Goal: Feedback & Contribution: Submit feedback/report problem

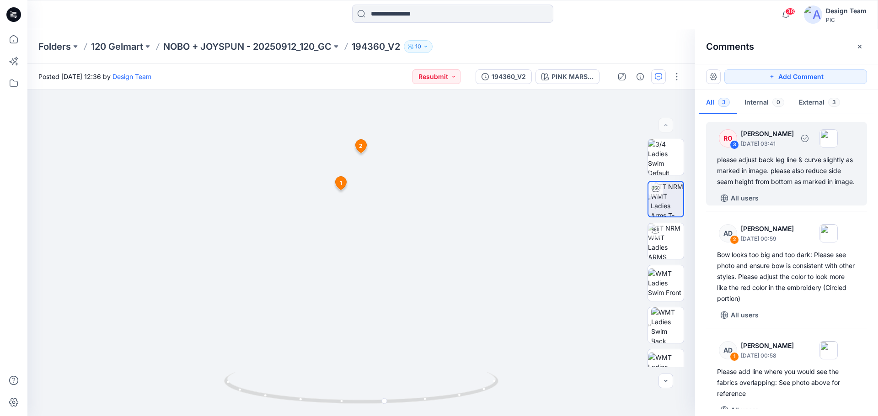
click at [763, 181] on div "please adjust back leg line & curve slightly as marked in image. please also re…" at bounding box center [786, 170] width 139 height 33
click at [489, 390] on icon at bounding box center [362, 389] width 277 height 34
click at [758, 175] on div "please adjust back leg line & curve slightly as marked in image. please also re…" at bounding box center [786, 170] width 139 height 33
drag, startPoint x: 485, startPoint y: 386, endPoint x: 339, endPoint y: 405, distance: 147.4
click at [339, 405] on icon at bounding box center [362, 389] width 277 height 34
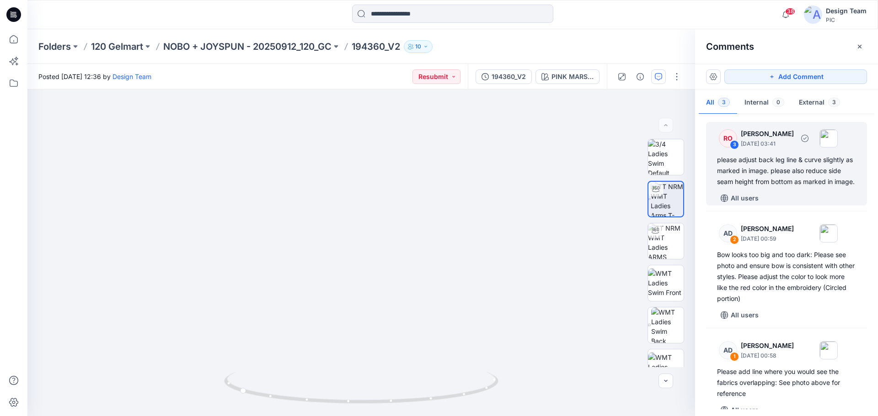
click at [755, 176] on div "please adjust back leg line & curve slightly as marked in image. please also re…" at bounding box center [786, 170] width 139 height 33
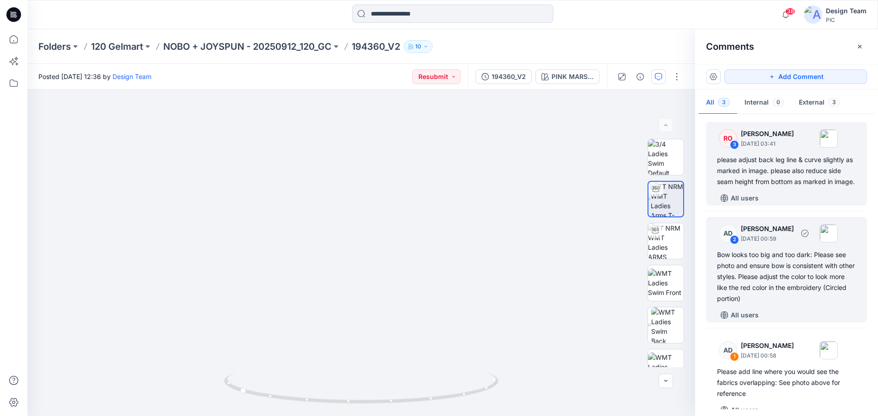
click at [785, 284] on div "Bow looks too big and too dark: Please see photo and ensure bow is consistent w…" at bounding box center [786, 277] width 139 height 55
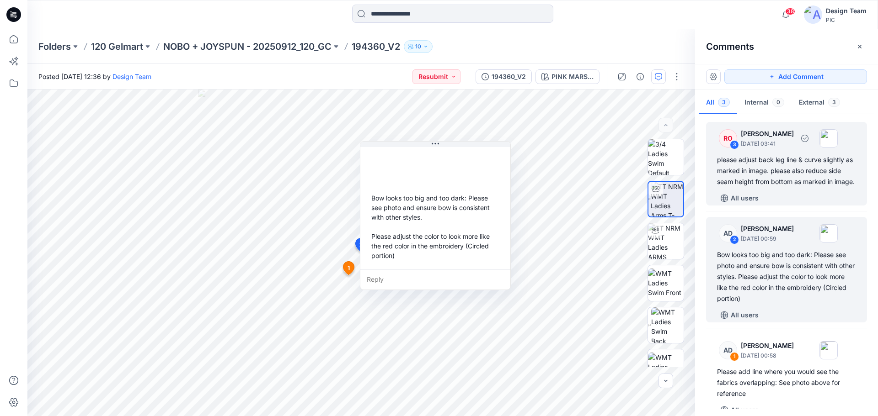
click at [772, 180] on div "please adjust back leg line & curve slightly as marked in image. please also re…" at bounding box center [786, 170] width 139 height 33
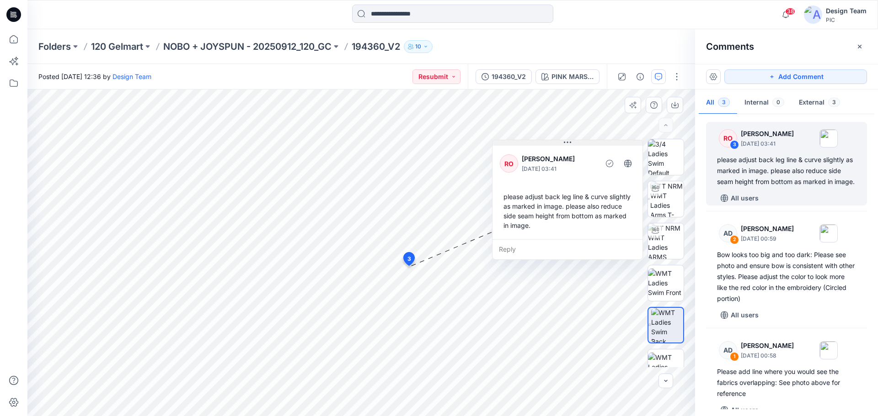
drag, startPoint x: 462, startPoint y: 274, endPoint x: 559, endPoint y: 144, distance: 163.0
click at [559, 144] on button at bounding box center [567, 142] width 150 height 5
click at [671, 233] on img at bounding box center [666, 241] width 36 height 36
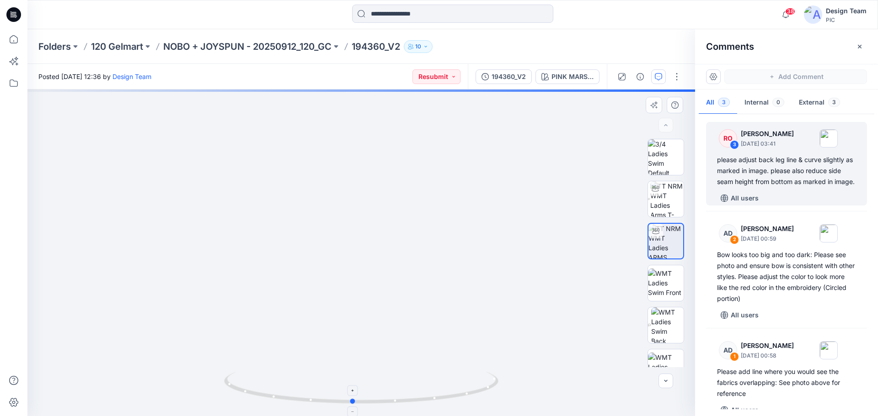
drag, startPoint x: 449, startPoint y: 397, endPoint x: 440, endPoint y: 396, distance: 8.7
click at [440, 396] on icon at bounding box center [362, 389] width 277 height 34
click at [670, 199] on img at bounding box center [666, 199] width 33 height 36
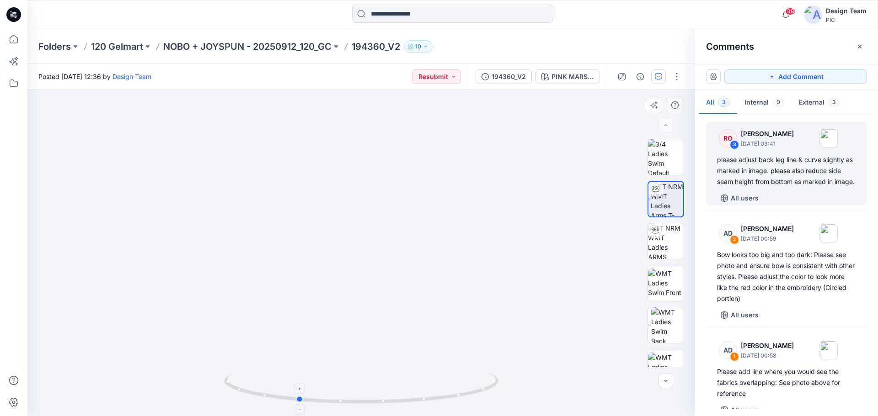
drag, startPoint x: 489, startPoint y: 389, endPoint x: 426, endPoint y: 393, distance: 63.6
click at [426, 393] on icon at bounding box center [362, 389] width 277 height 34
drag, startPoint x: 478, startPoint y: 394, endPoint x: 418, endPoint y: 404, distance: 61.2
click at [418, 404] on icon at bounding box center [362, 389] width 277 height 34
drag, startPoint x: 254, startPoint y: 397, endPoint x: 261, endPoint y: 395, distance: 7.1
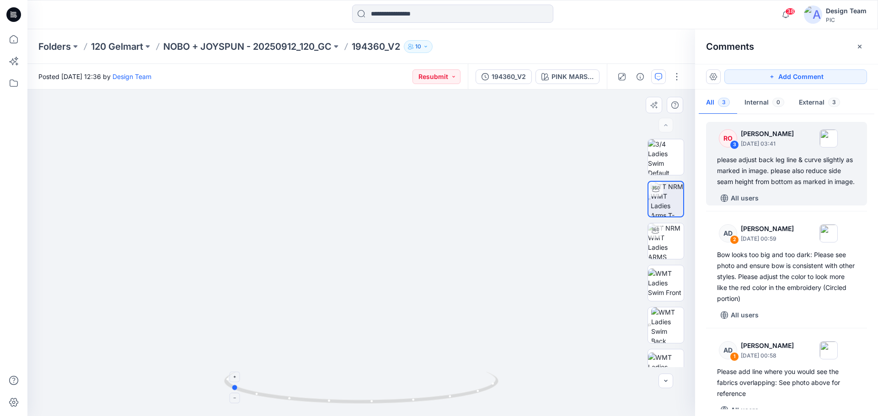
click at [261, 395] on icon at bounding box center [362, 389] width 277 height 34
drag, startPoint x: 486, startPoint y: 393, endPoint x: 428, endPoint y: 386, distance: 58.5
click at [428, 386] on icon at bounding box center [362, 389] width 277 height 34
drag, startPoint x: 430, startPoint y: 401, endPoint x: 493, endPoint y: 411, distance: 63.4
click at [493, 411] on div at bounding box center [361, 394] width 274 height 46
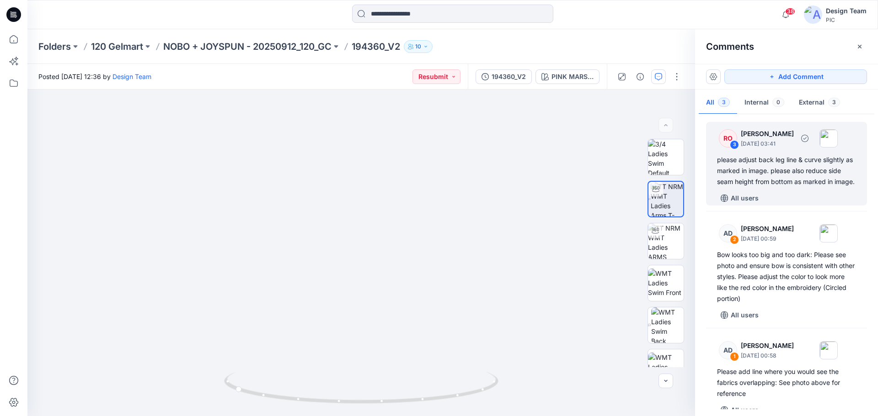
click at [811, 172] on div "please adjust back leg line & curve slightly as marked in image. please also re…" at bounding box center [786, 170] width 139 height 33
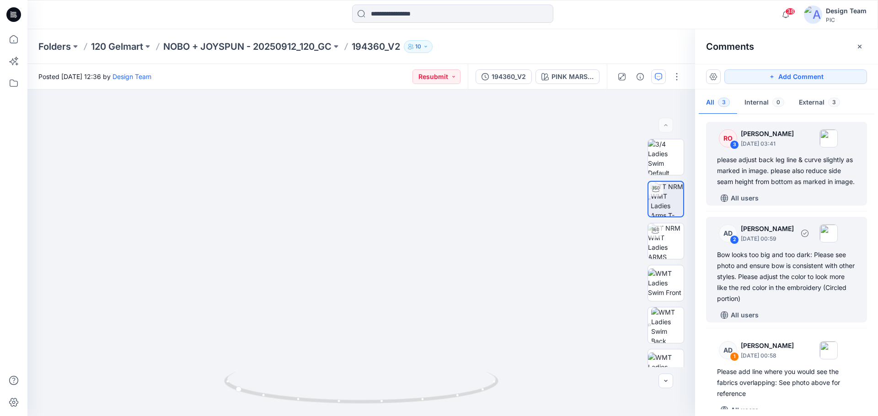
click at [768, 244] on p "[DATE] 00:59" at bounding box center [766, 238] width 53 height 9
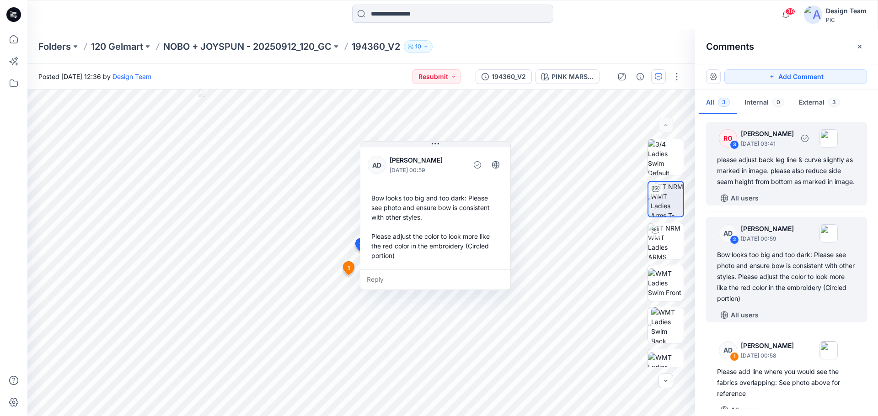
click at [793, 172] on div "please adjust back leg line & curve slightly as marked in image. please also re…" at bounding box center [786, 170] width 139 height 33
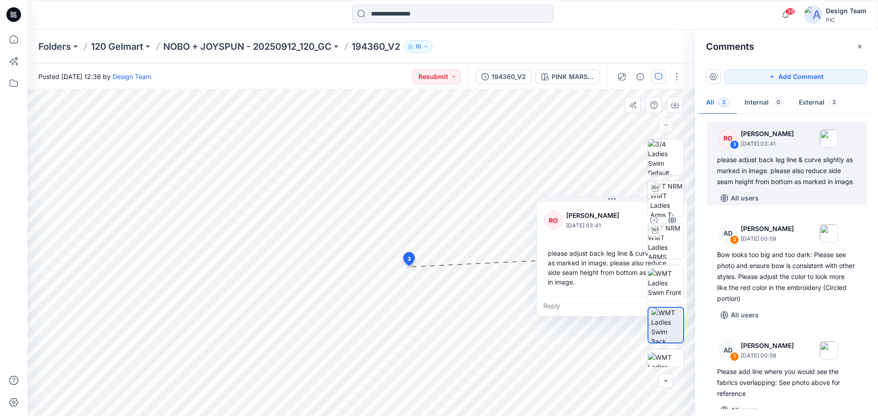
drag, startPoint x: 459, startPoint y: 275, endPoint x: 592, endPoint y: 204, distance: 151.1
click at [595, 202] on button at bounding box center [612, 199] width 150 height 5
